Goal: Task Accomplishment & Management: Complete application form

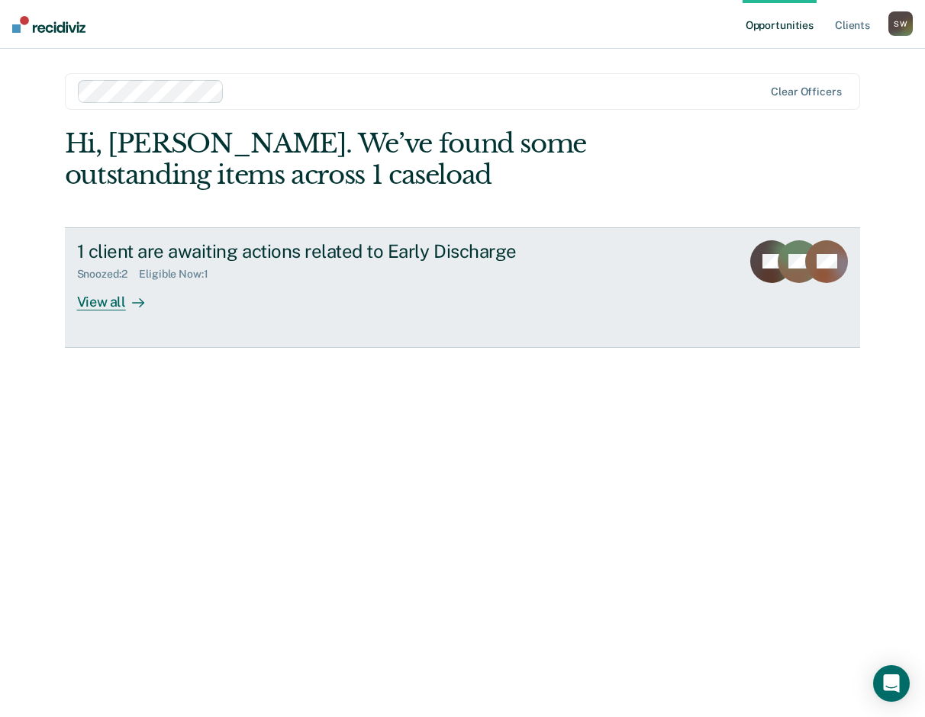
click at [98, 300] on div "View all" at bounding box center [119, 296] width 85 height 30
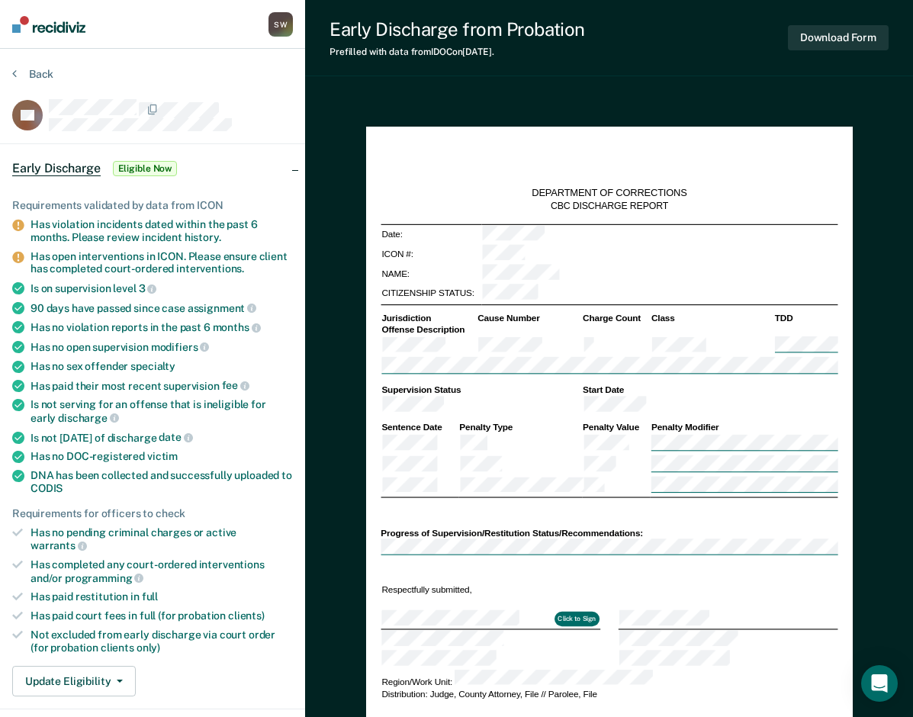
type textarea "x"
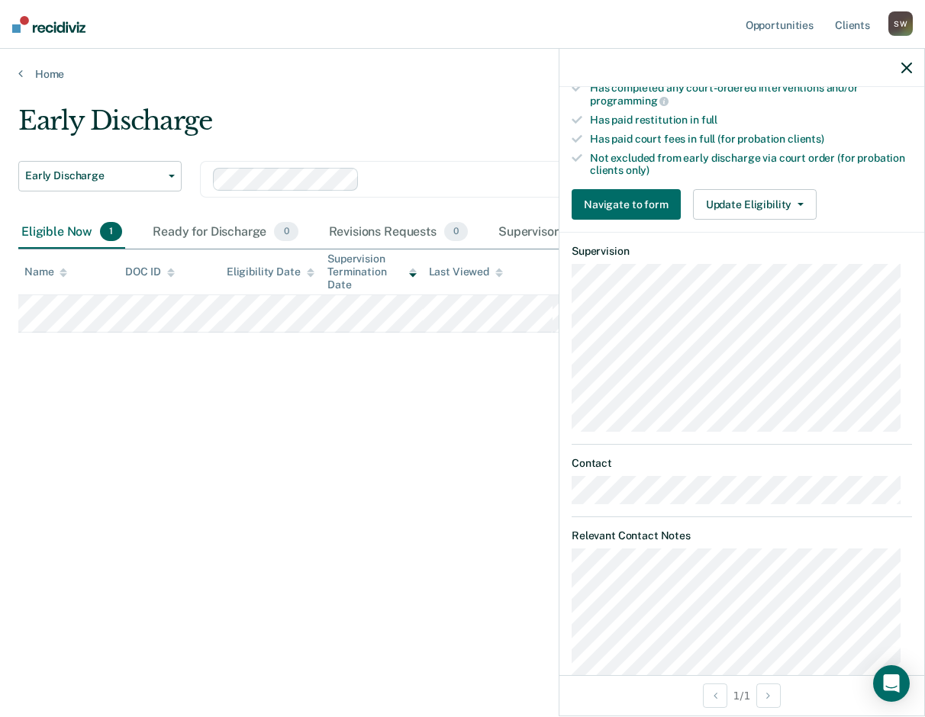
scroll to position [519, 0]
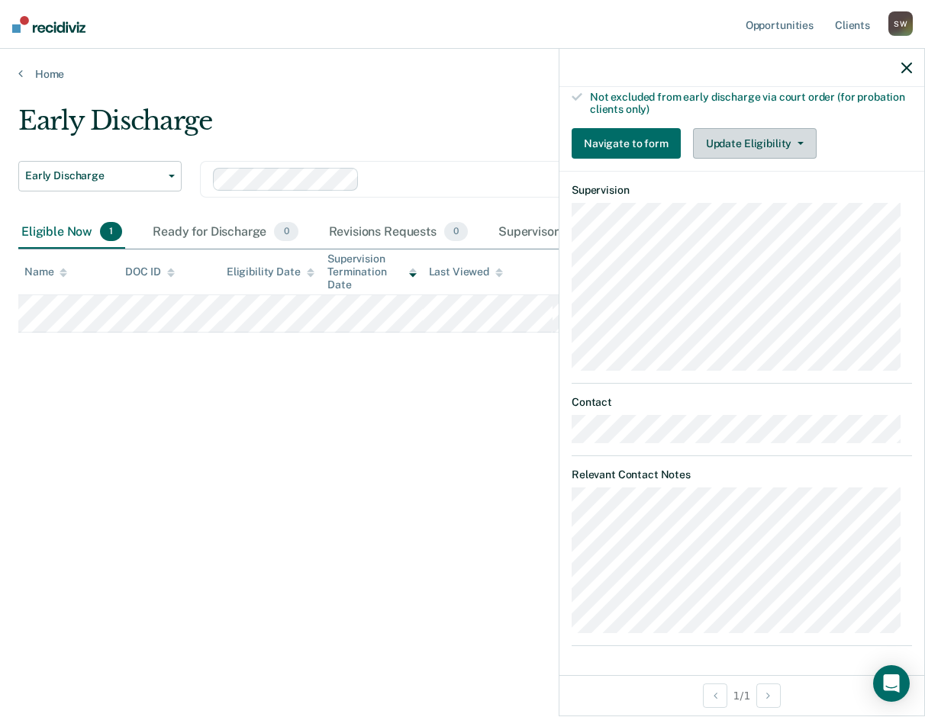
click at [799, 143] on button "Update Eligibility" at bounding box center [755, 143] width 124 height 31
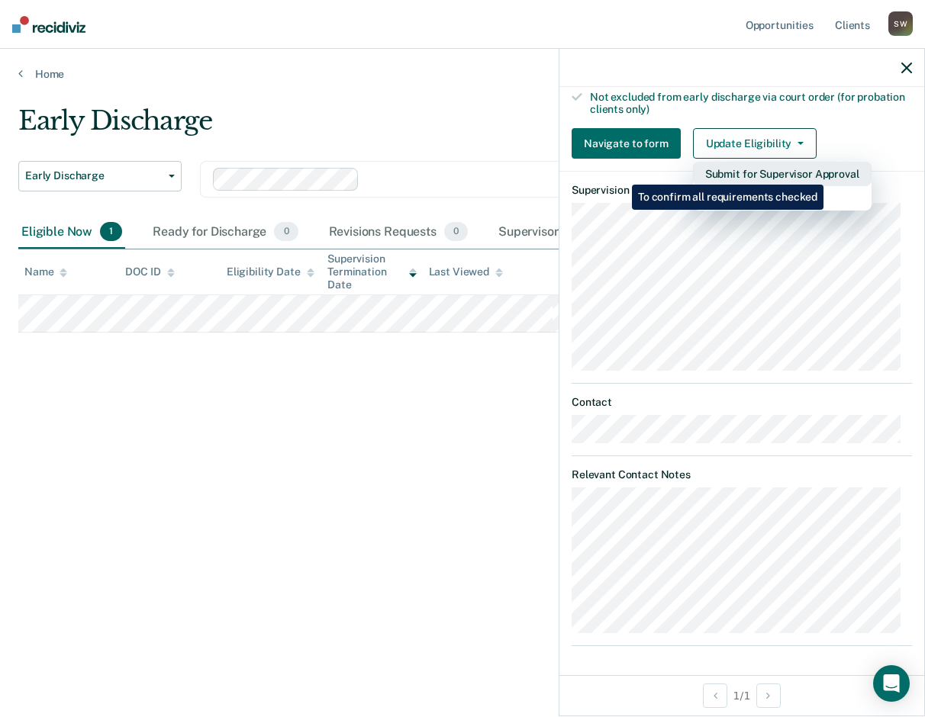
click at [825, 173] on button "Submit for Supervisor Approval" at bounding box center [782, 174] width 179 height 24
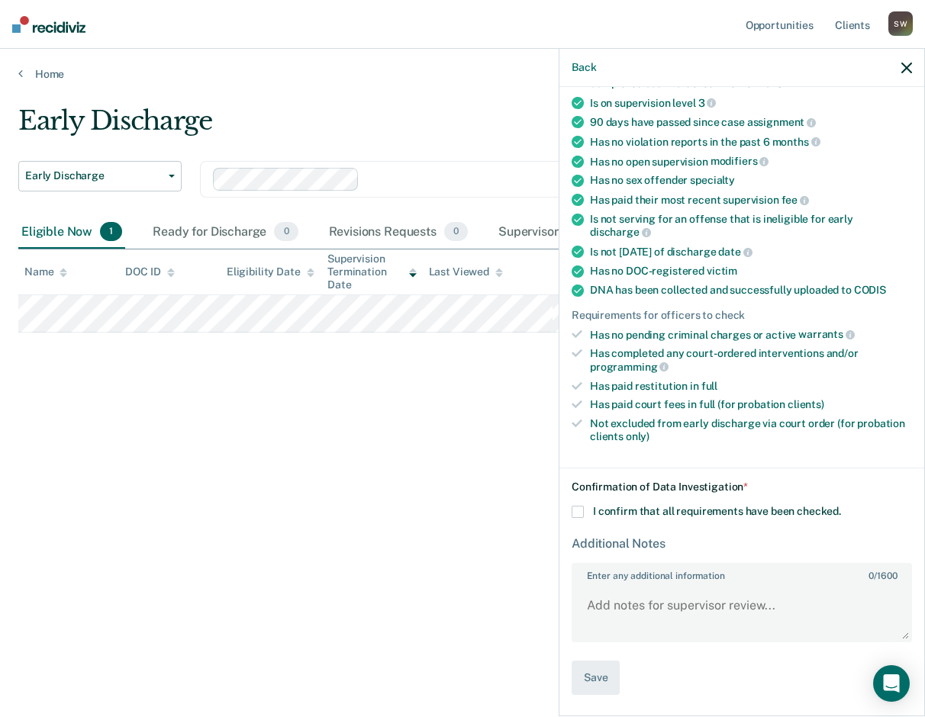
scroll to position [190, 0]
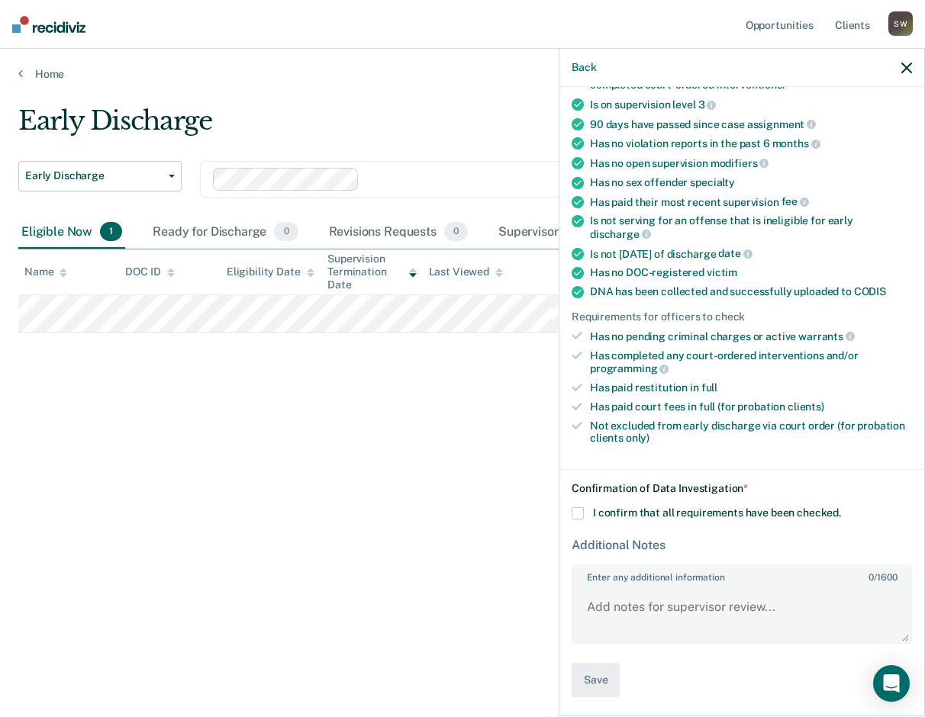
click at [571, 513] on div "DC Early Discharge Eligible Now Requirements validated by data from ICON Has vi…" at bounding box center [741, 400] width 365 height 626
click at [577, 513] on span at bounding box center [577, 513] width 12 height 12
click at [841, 507] on input "I confirm that all requirements have been checked." at bounding box center [841, 507] width 0 height 0
click at [594, 590] on textarea "Enter any additional information 0 / 1600" at bounding box center [741, 614] width 337 height 56
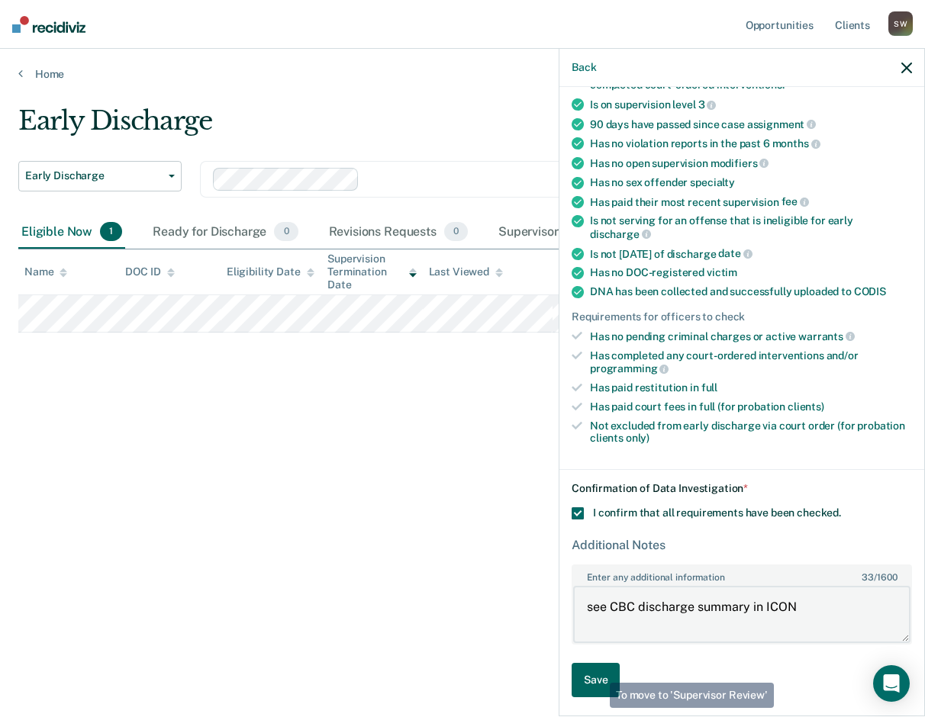
type textarea "see CBC discharge summary in ICON"
click at [598, 671] on button "Save" at bounding box center [595, 680] width 48 height 34
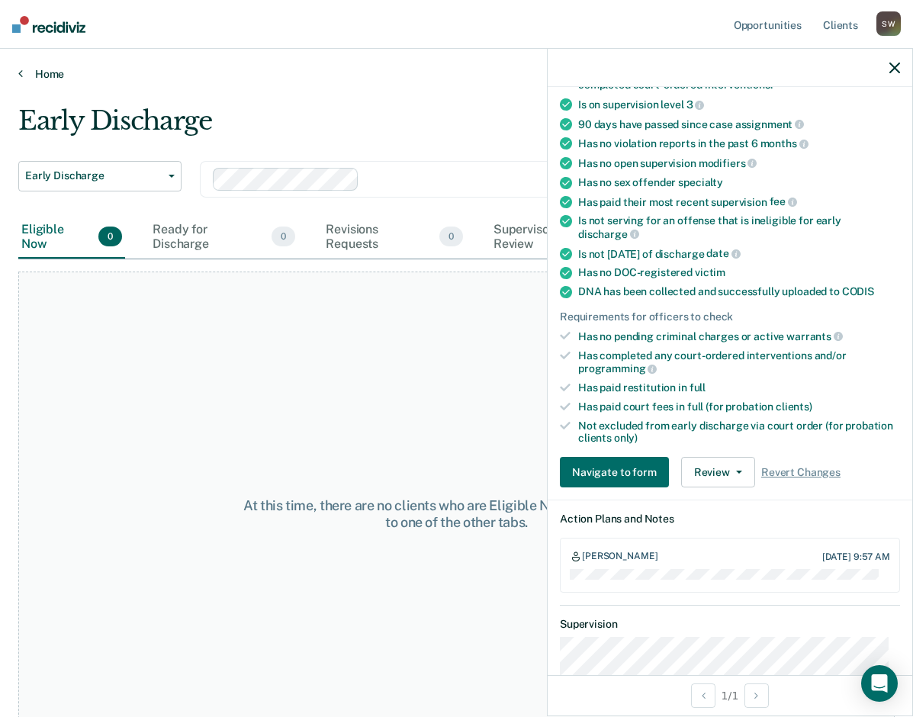
click at [58, 73] on link "Home" at bounding box center [456, 74] width 877 height 14
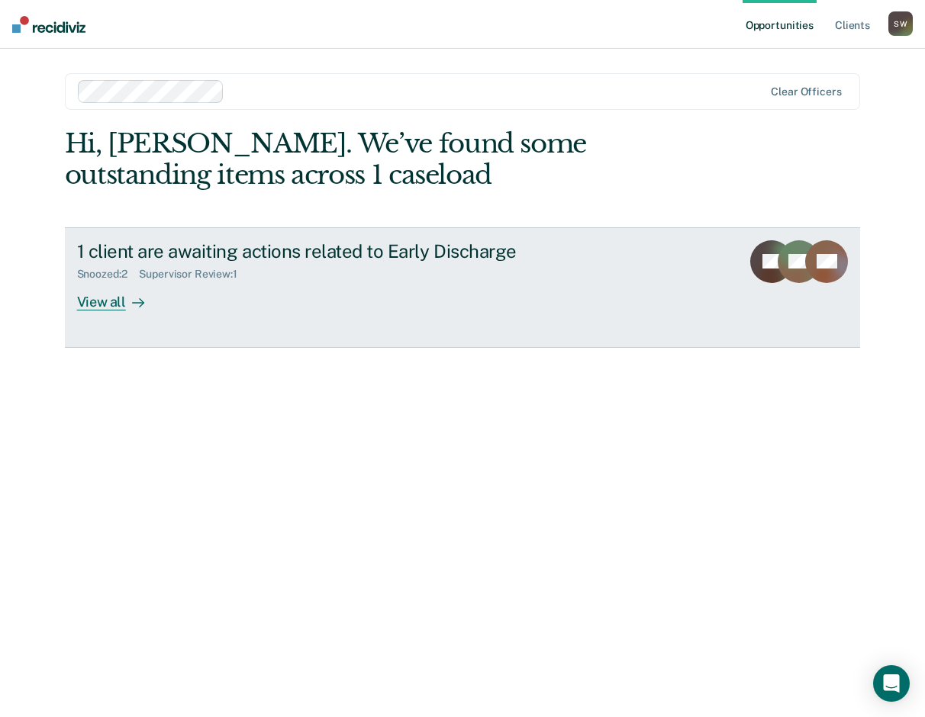
click at [126, 295] on div at bounding box center [135, 302] width 18 height 18
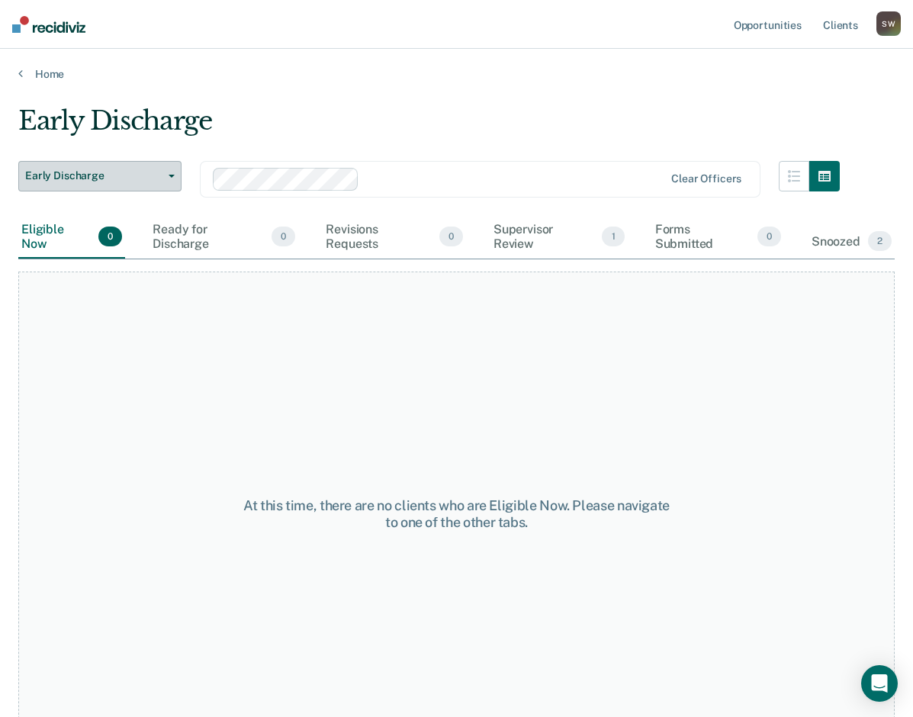
click at [56, 174] on span "Early Discharge" at bounding box center [93, 175] width 137 height 13
click at [105, 178] on span "Early Discharge" at bounding box center [93, 175] width 137 height 13
click at [844, 241] on div "Snoozed 2" at bounding box center [852, 242] width 86 height 34
